Goal: Navigation & Orientation: Find specific page/section

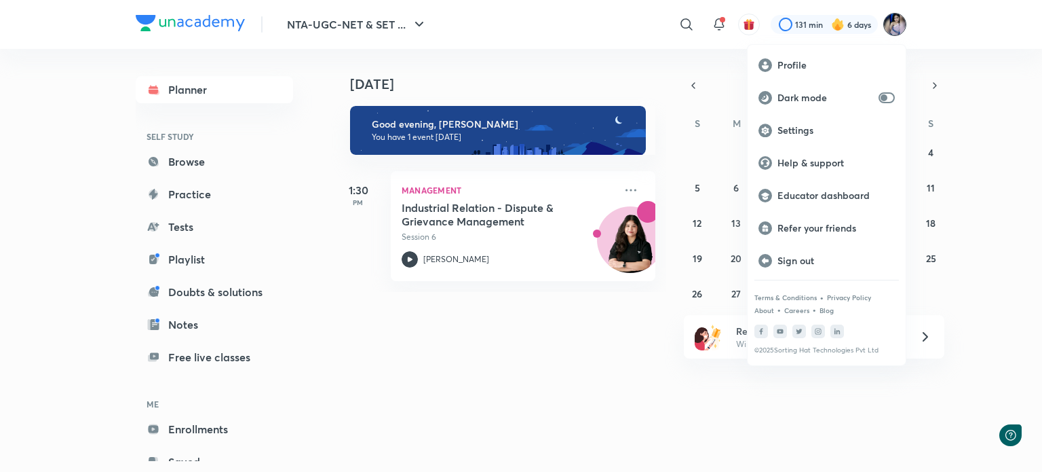
click at [801, 191] on p "Educator dashboard" at bounding box center [835, 195] width 117 height 12
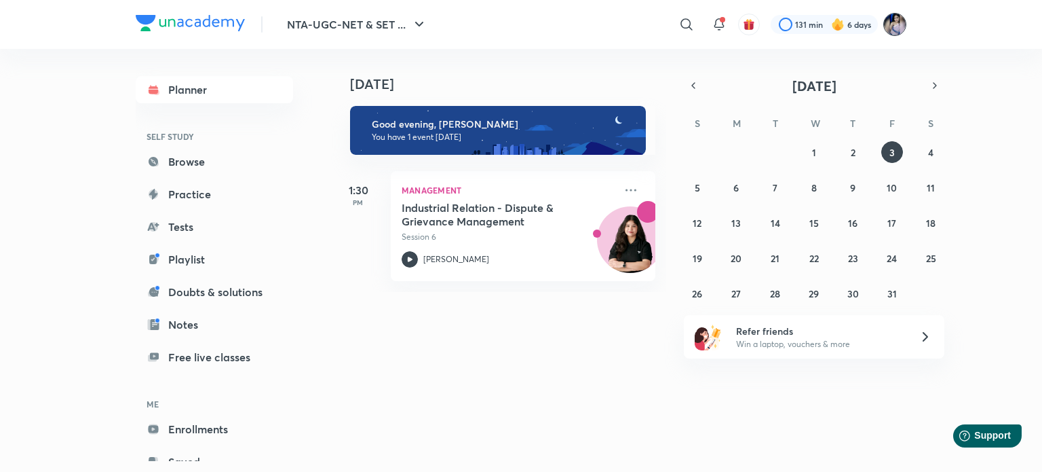
click at [898, 32] on img at bounding box center [894, 24] width 23 height 23
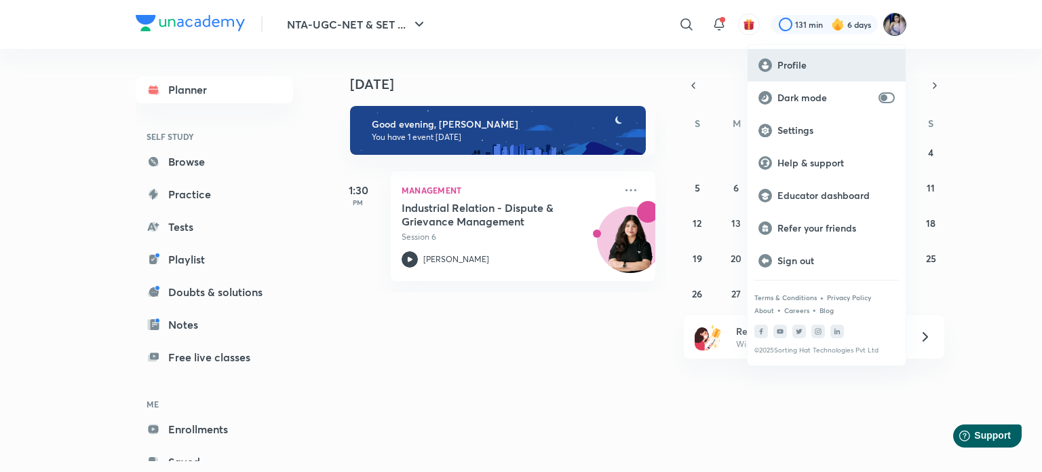
click at [812, 71] on p "Profile" at bounding box center [835, 65] width 117 height 12
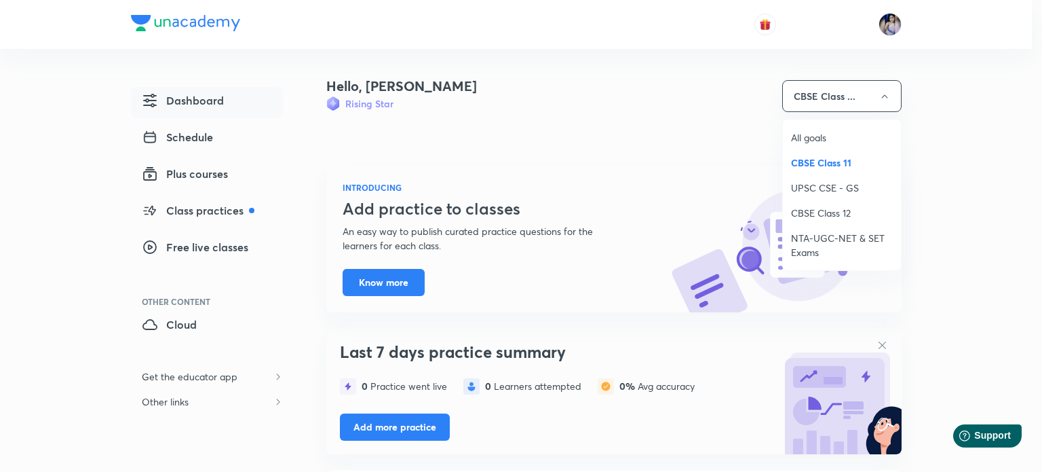
click at [798, 242] on span "NTA-UGC-NET & SET Exams" at bounding box center [842, 245] width 102 height 28
